Goal: Entertainment & Leisure: Consume media (video, audio)

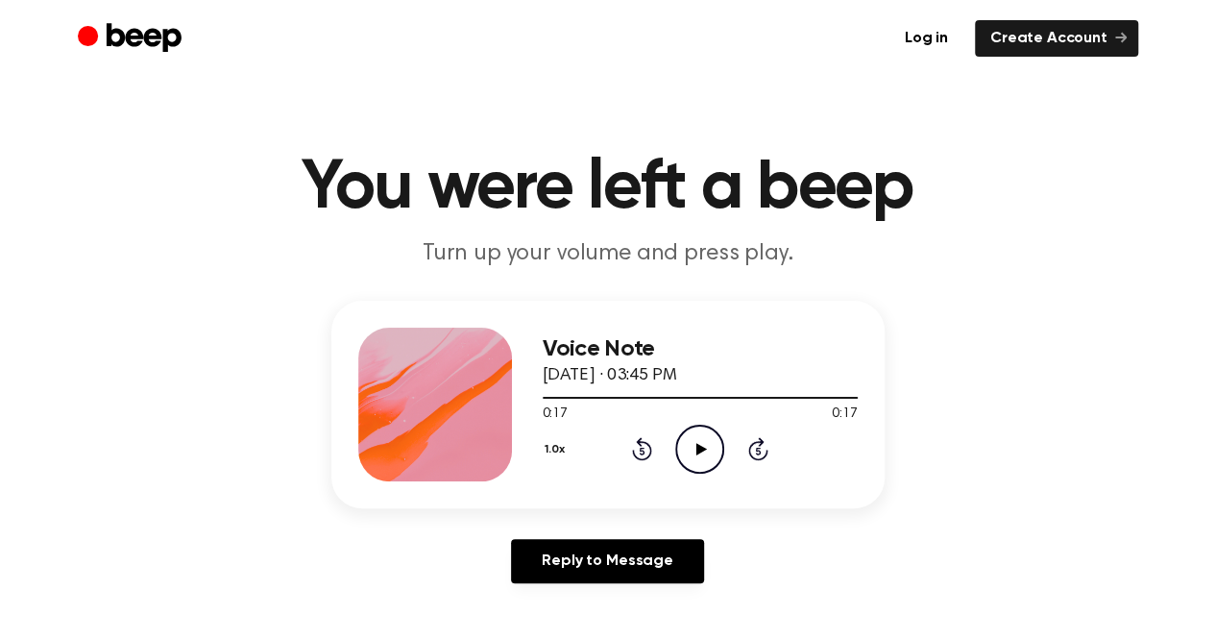
click at [665, 436] on div "1.0x Rewind 5 seconds Play Audio Skip 5 seconds" at bounding box center [700, 448] width 315 height 49
click at [695, 452] on icon "Play Audio" at bounding box center [699, 448] width 49 height 49
click at [691, 456] on icon "Play Audio" at bounding box center [699, 448] width 49 height 49
click at [701, 402] on div at bounding box center [700, 396] width 315 height 15
click at [705, 463] on icon "Play Audio" at bounding box center [699, 448] width 49 height 49
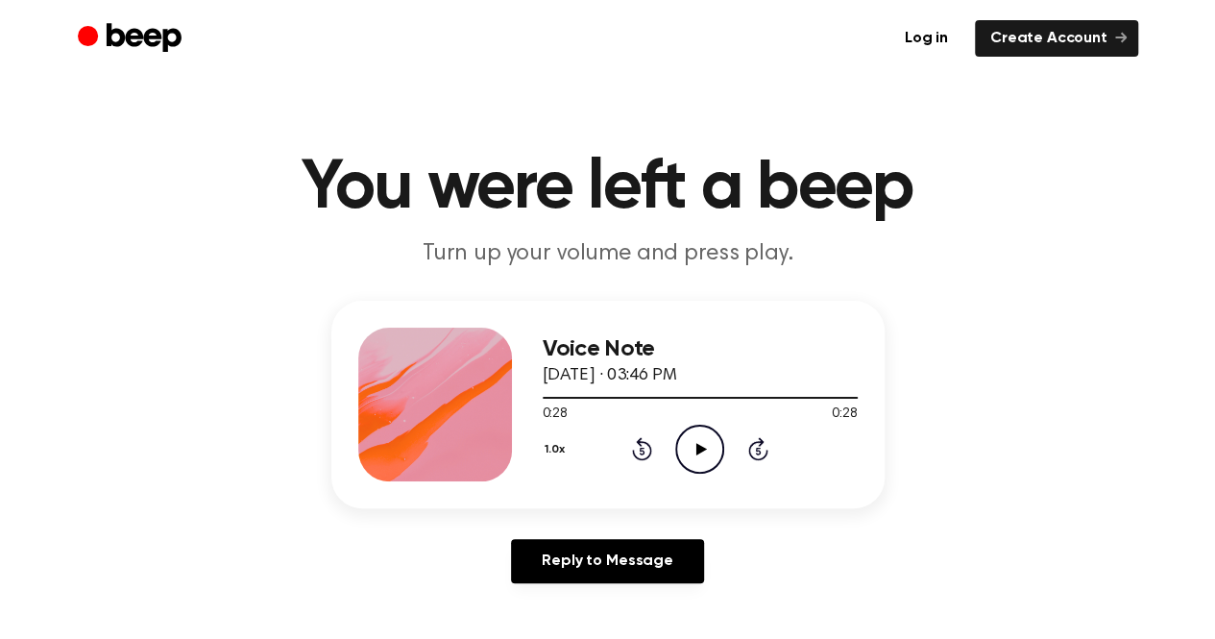
click at [703, 458] on icon "Play Audio" at bounding box center [699, 448] width 49 height 49
click at [800, 399] on div at bounding box center [700, 396] width 315 height 15
click at [771, 402] on div at bounding box center [700, 396] width 315 height 15
click at [716, 447] on icon "Play Audio" at bounding box center [699, 448] width 49 height 49
